Goal: Information Seeking & Learning: Learn about a topic

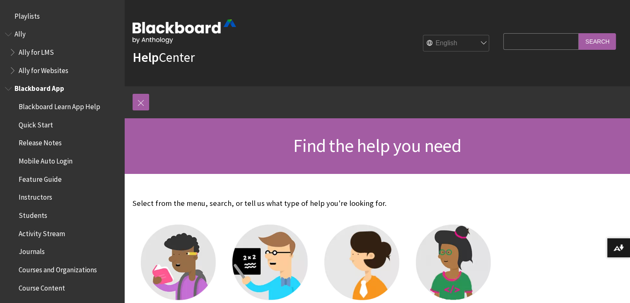
click at [29, 198] on span "Instructors" at bounding box center [36, 195] width 34 height 11
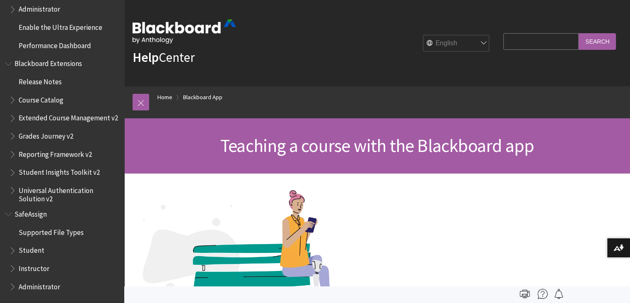
scroll to position [851, 0]
click at [43, 269] on span "Instructor" at bounding box center [34, 266] width 31 height 11
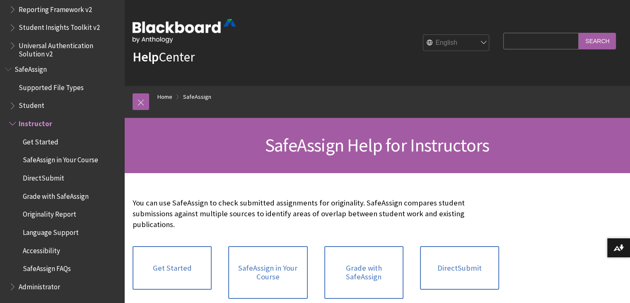
scroll to position [265, 0]
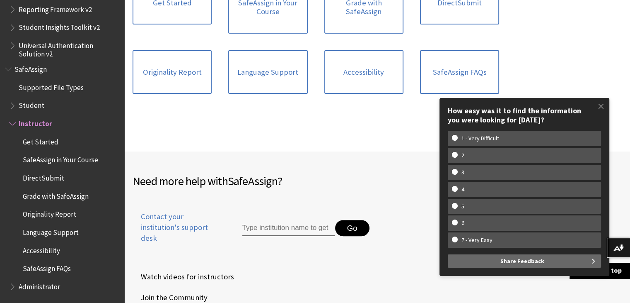
click at [352, 121] on div "Get Started" at bounding box center [315, 29] width 383 height 243
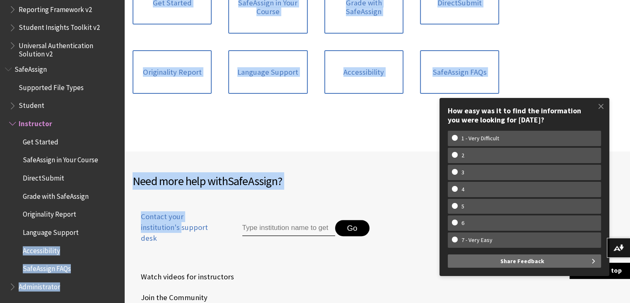
drag, startPoint x: 118, startPoint y: 234, endPoint x: 124, endPoint y: 218, distance: 17.9
click at [124, 218] on div "Skip to main content Help Center English عربية Català Cymraeg Deutsch Español S…" at bounding box center [315, 112] width 630 height 754
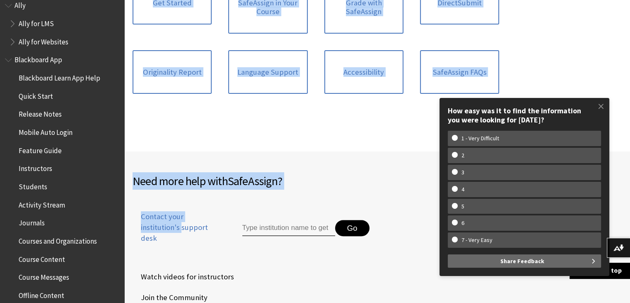
scroll to position [0, 0]
